Goal: Task Accomplishment & Management: Use online tool/utility

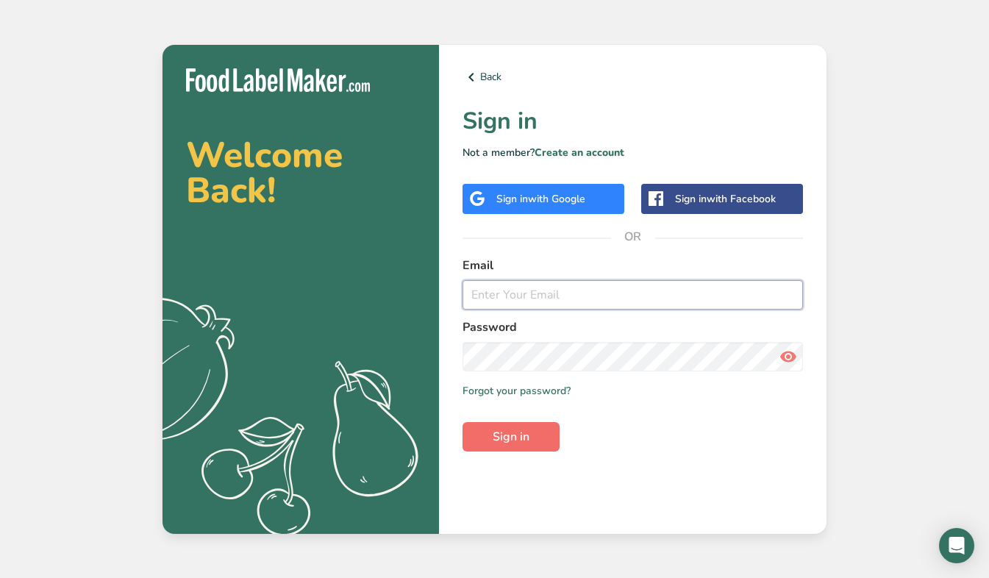
type input "[EMAIL_ADDRESS][DOMAIN_NAME]"
click at [526, 438] on span "Sign in" at bounding box center [510, 437] width 37 height 18
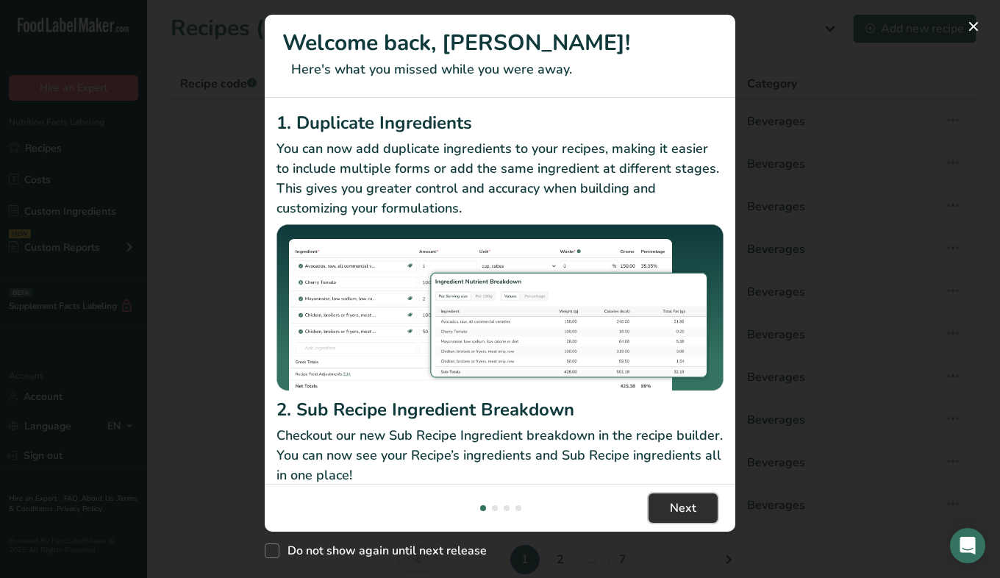
click at [676, 503] on span "Next" at bounding box center [683, 508] width 26 height 18
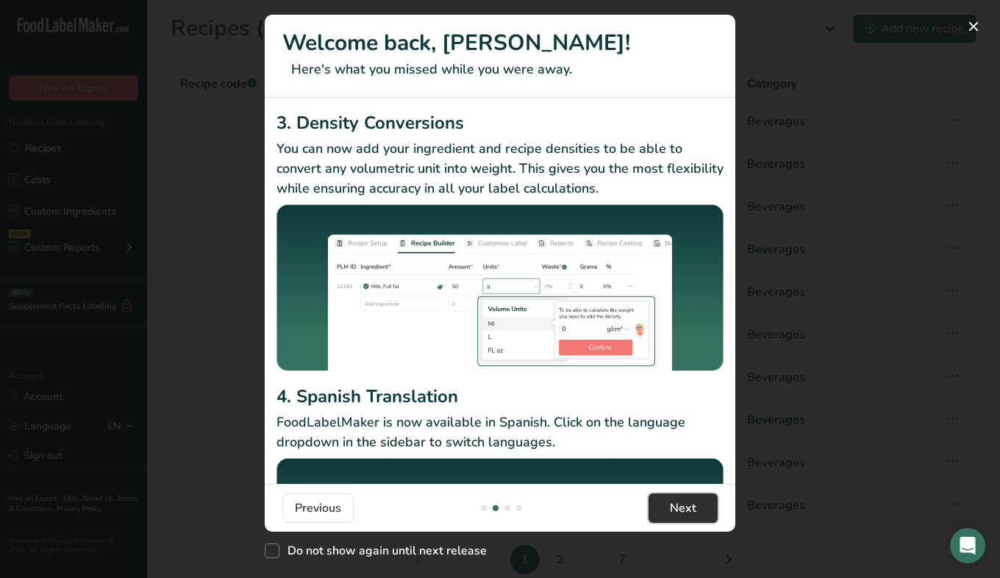
click at [674, 501] on span "Next" at bounding box center [683, 508] width 26 height 18
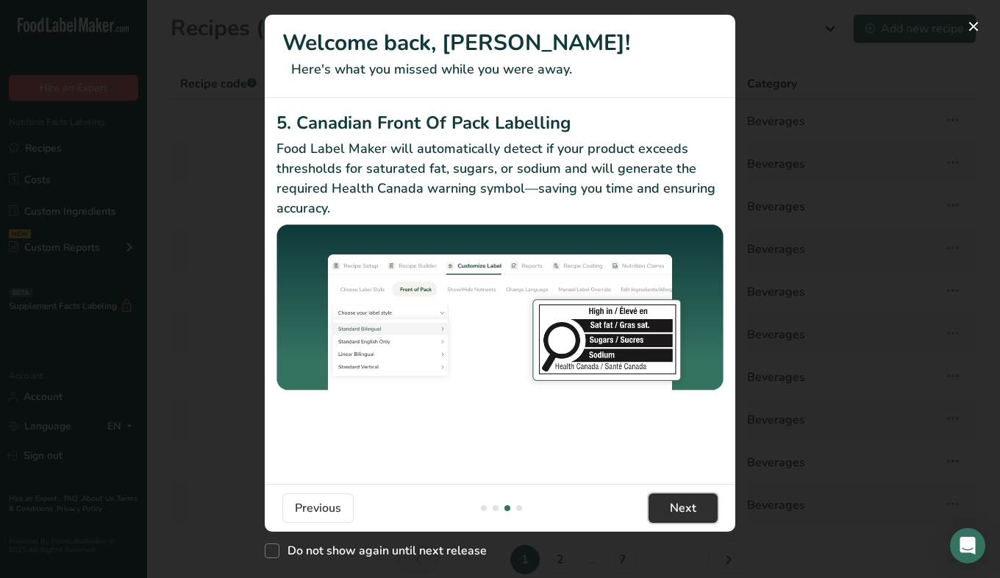
click at [673, 501] on span "Next" at bounding box center [683, 508] width 26 height 18
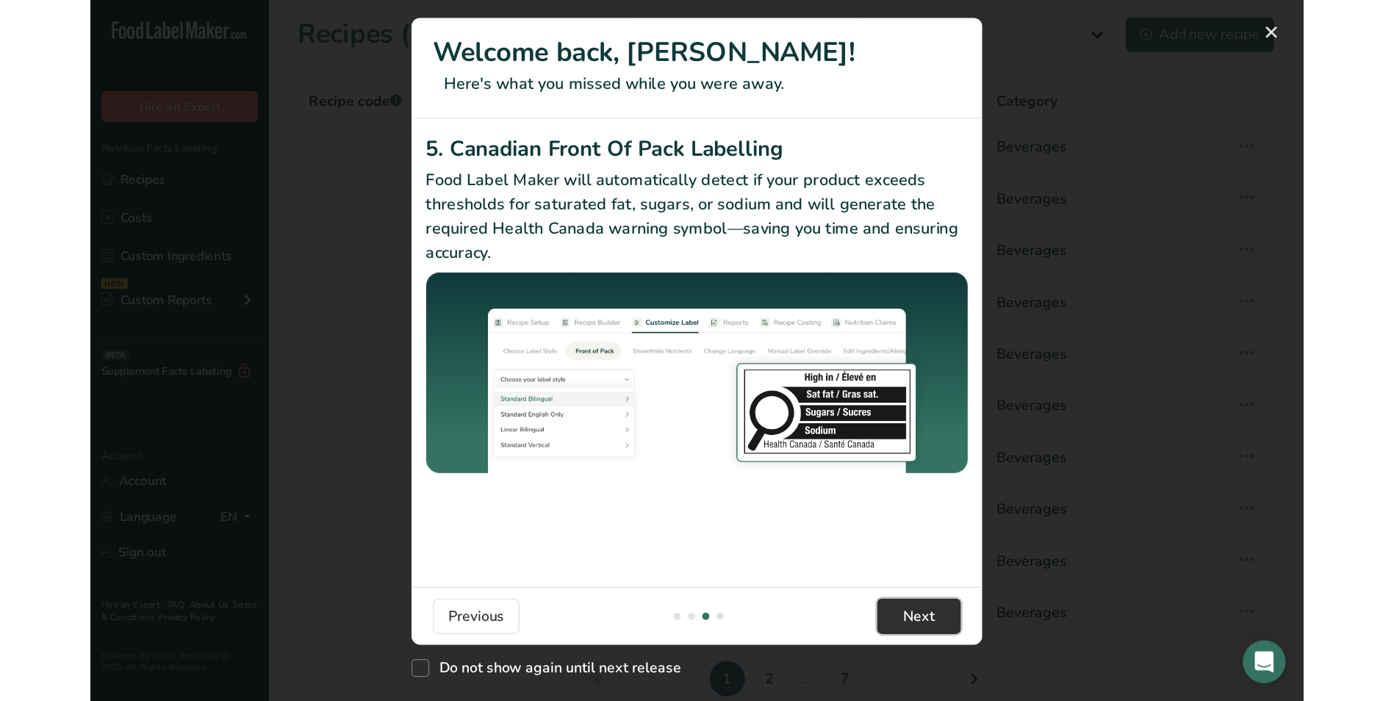
scroll to position [0, 1411]
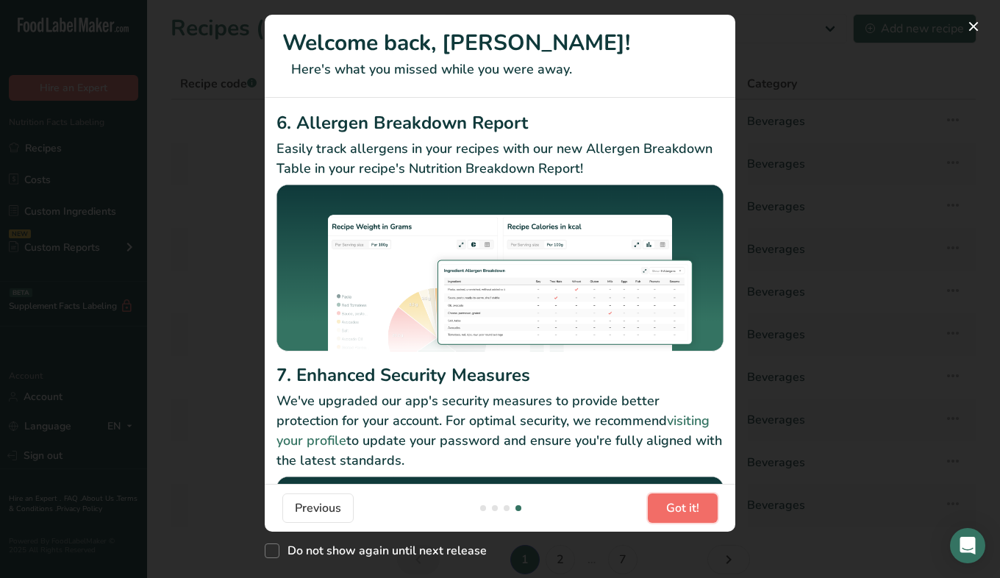
click at [671, 500] on span "Got it!" at bounding box center [682, 508] width 33 height 18
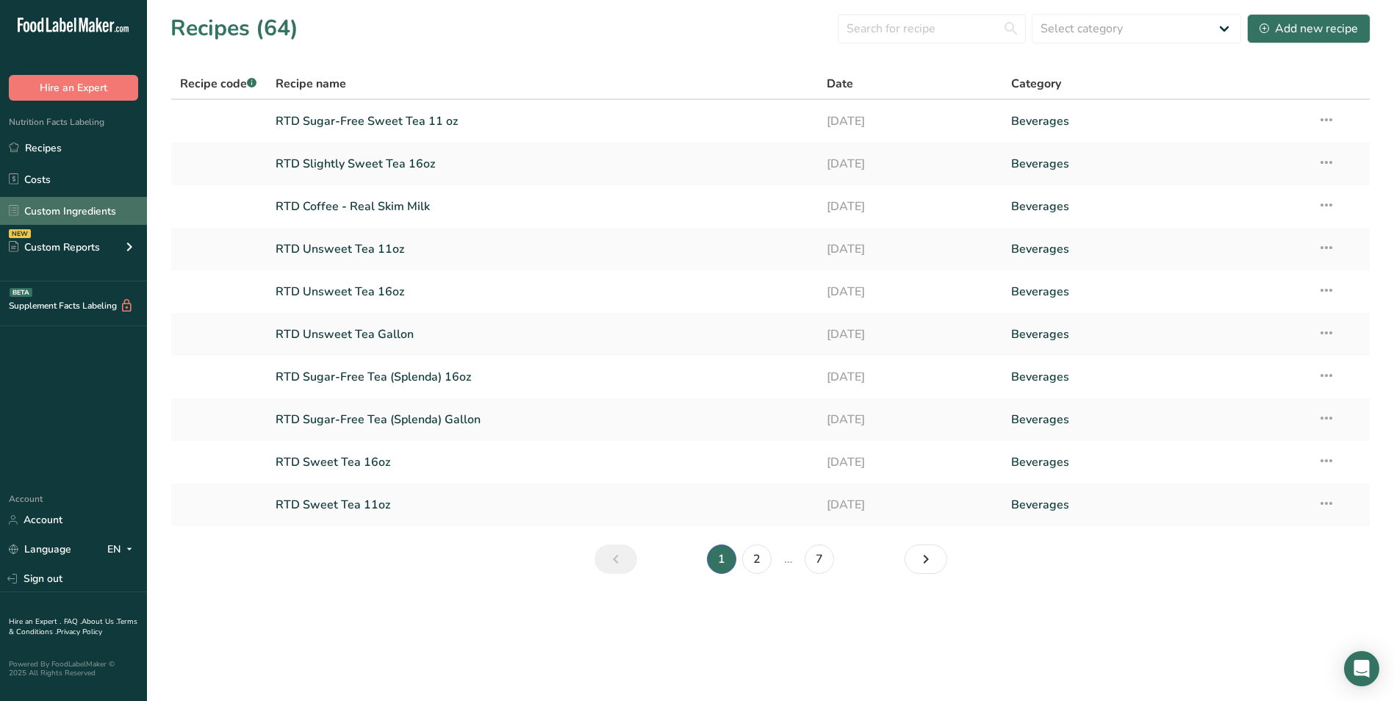
click at [63, 211] on link "Custom Ingredients" at bounding box center [73, 211] width 147 height 28
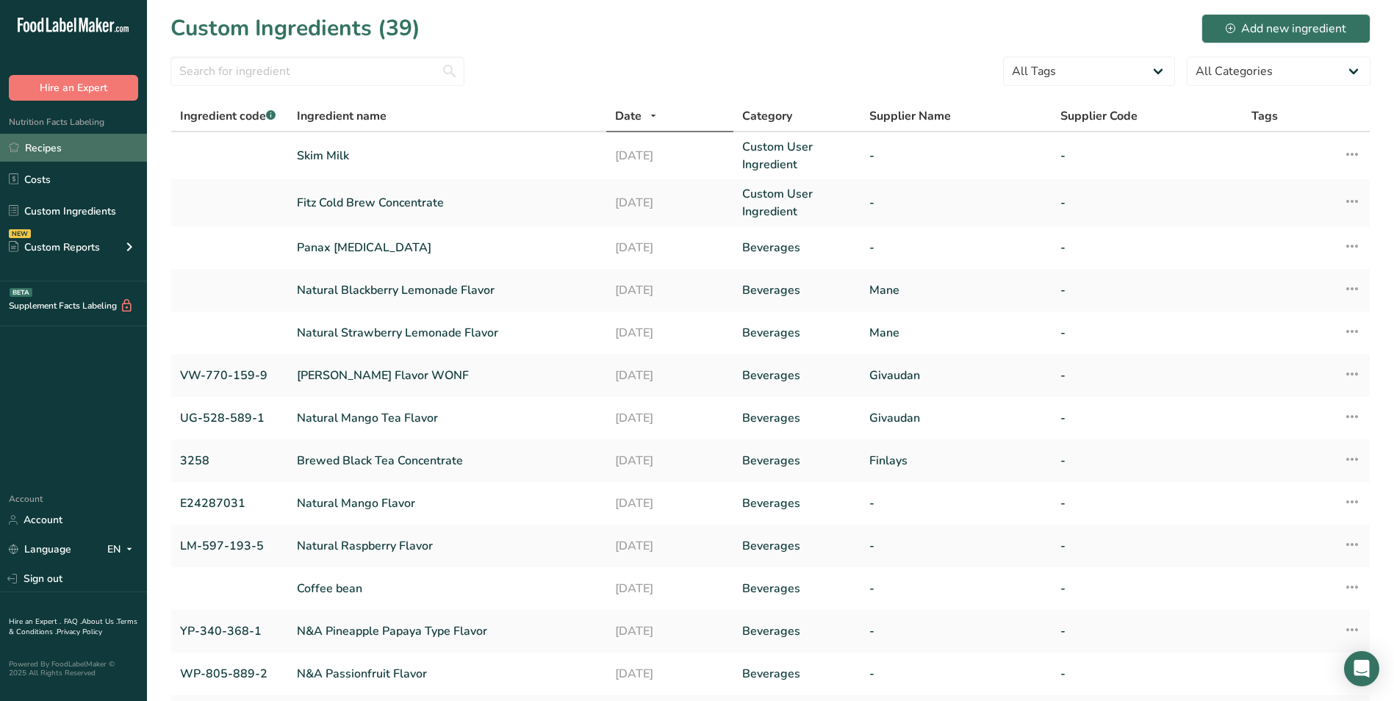
click at [79, 140] on link "Recipes" at bounding box center [73, 148] width 147 height 28
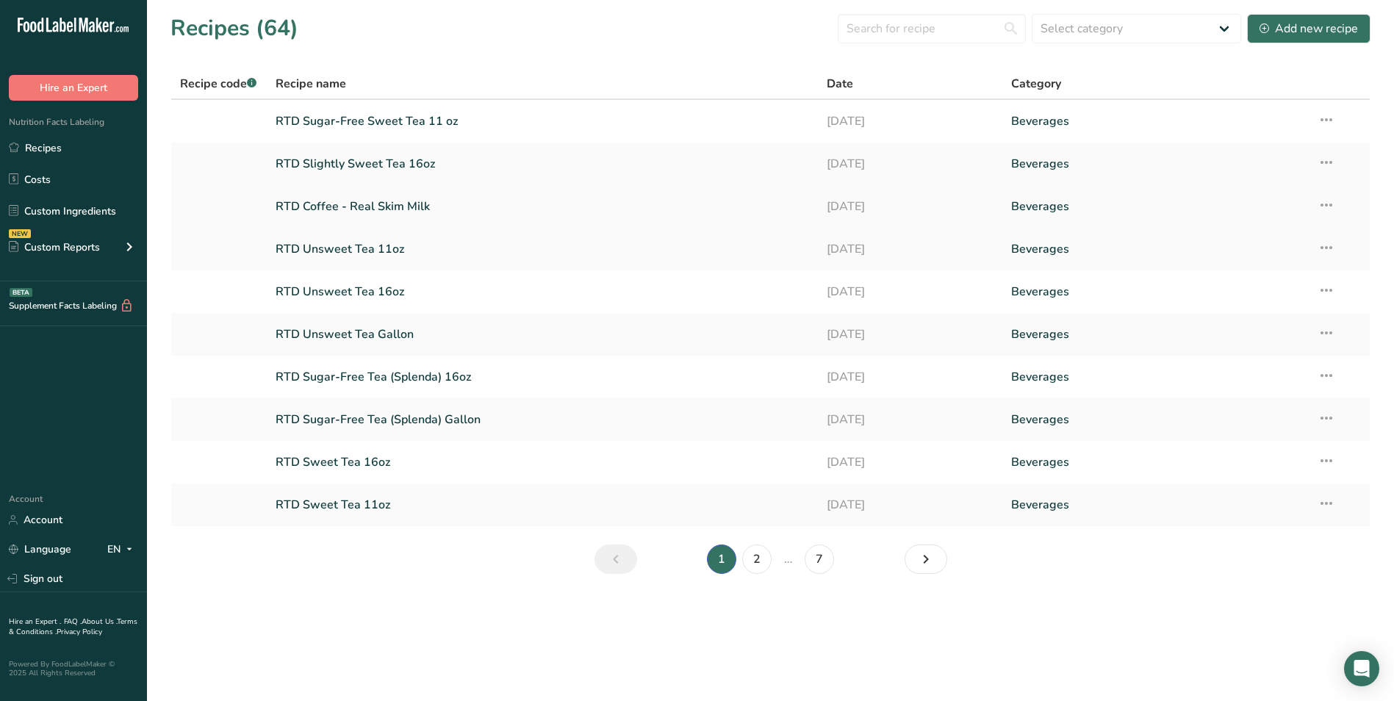
click at [352, 210] on link "RTD Coffee - Real Skim Milk" at bounding box center [543, 206] width 534 height 31
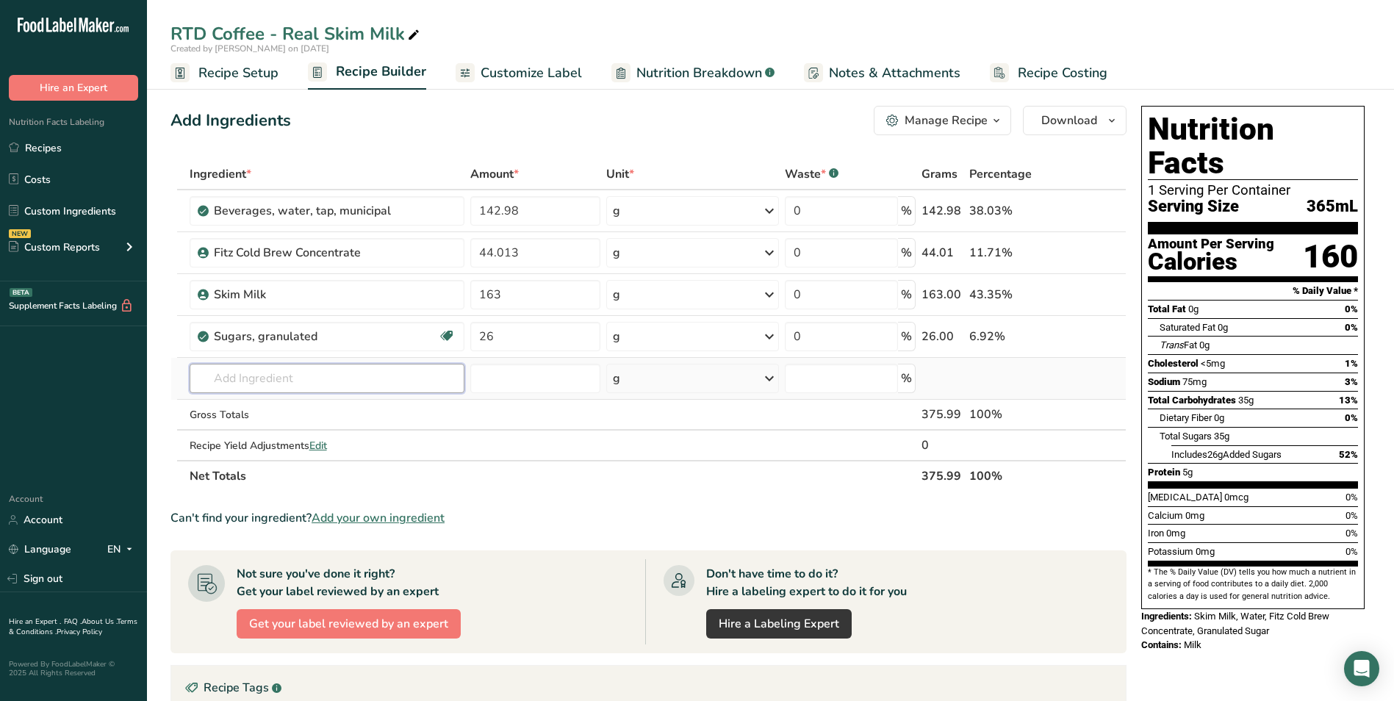
click at [320, 380] on input "text" at bounding box center [327, 378] width 275 height 29
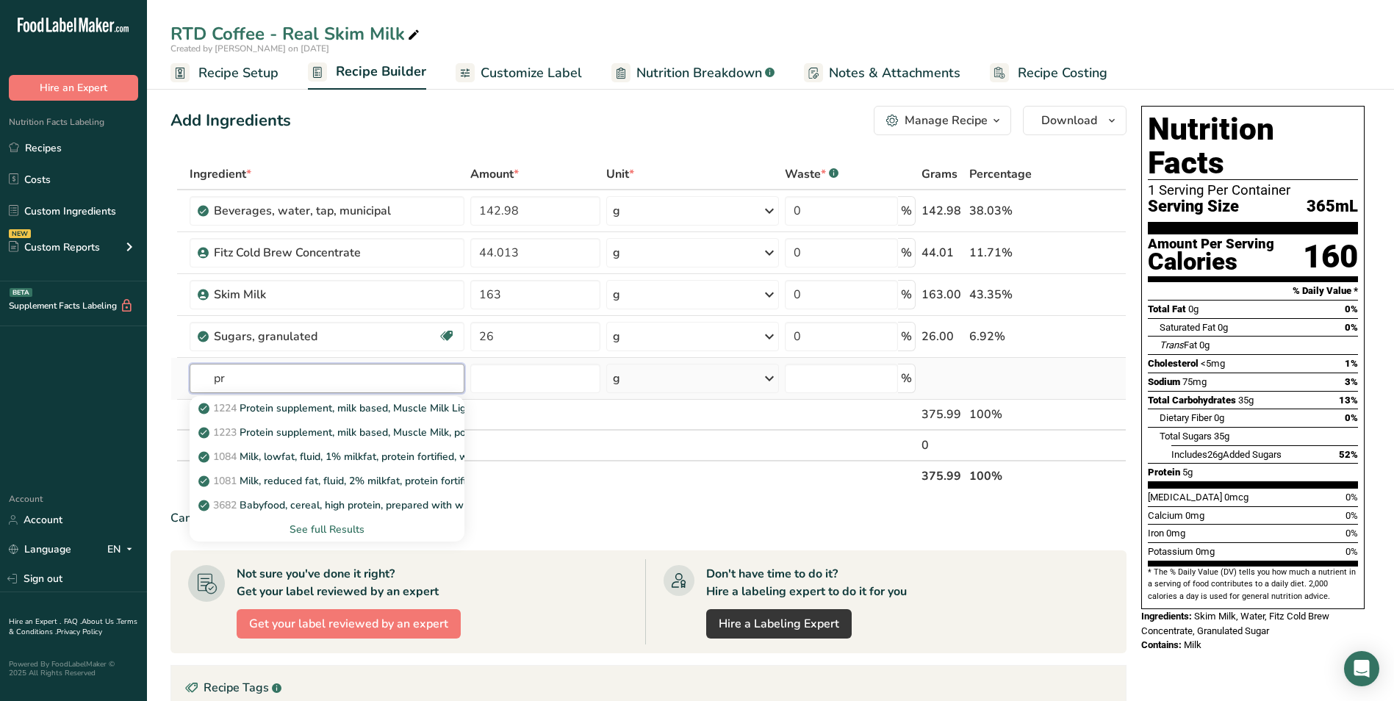
type input "p"
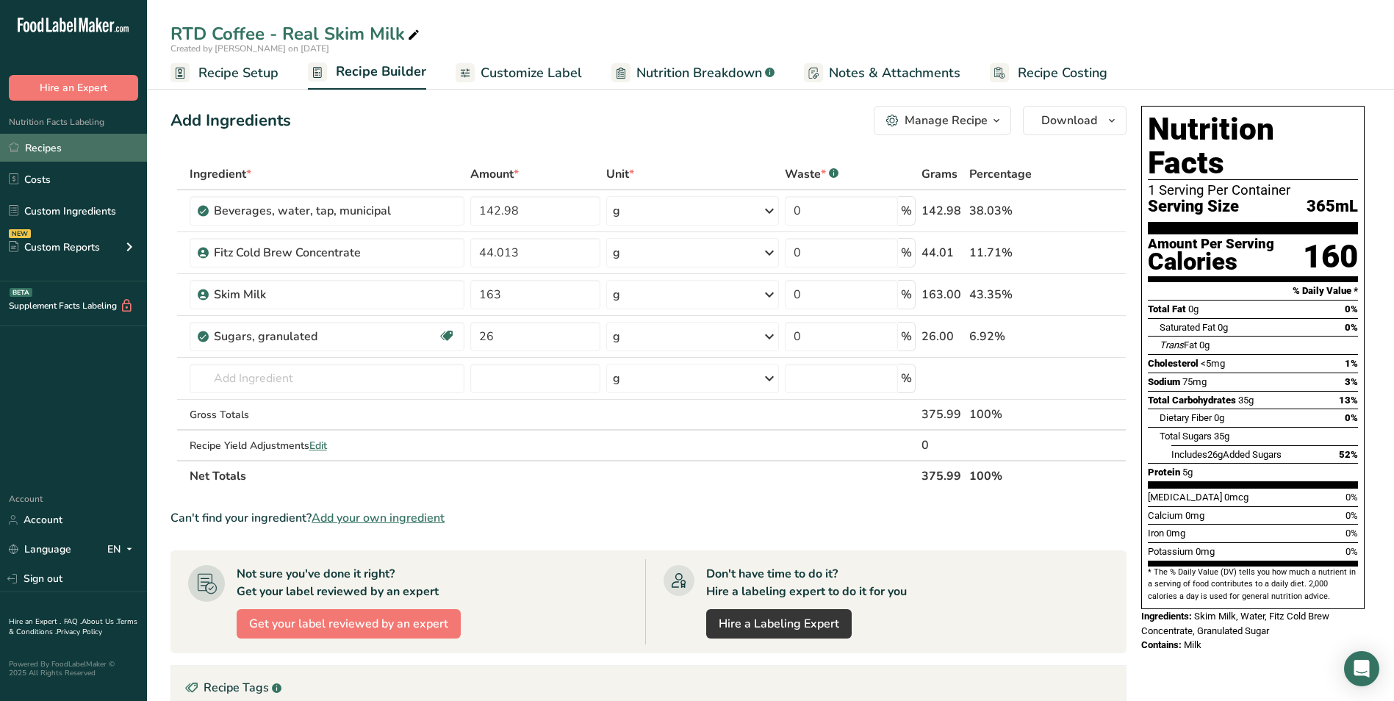
click at [82, 145] on link "Recipes" at bounding box center [73, 148] width 147 height 28
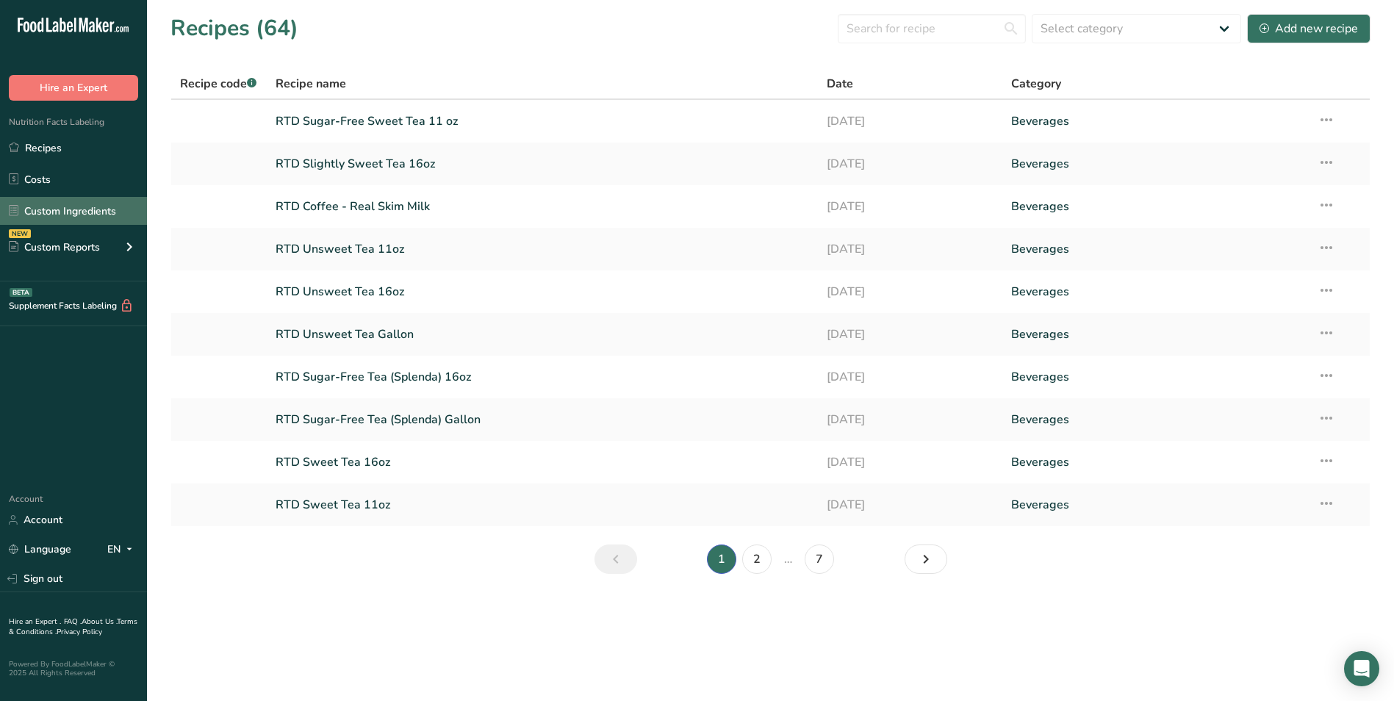
click at [90, 203] on link "Custom Ingredients" at bounding box center [73, 211] width 147 height 28
